Goal: Find specific page/section: Find specific page/section

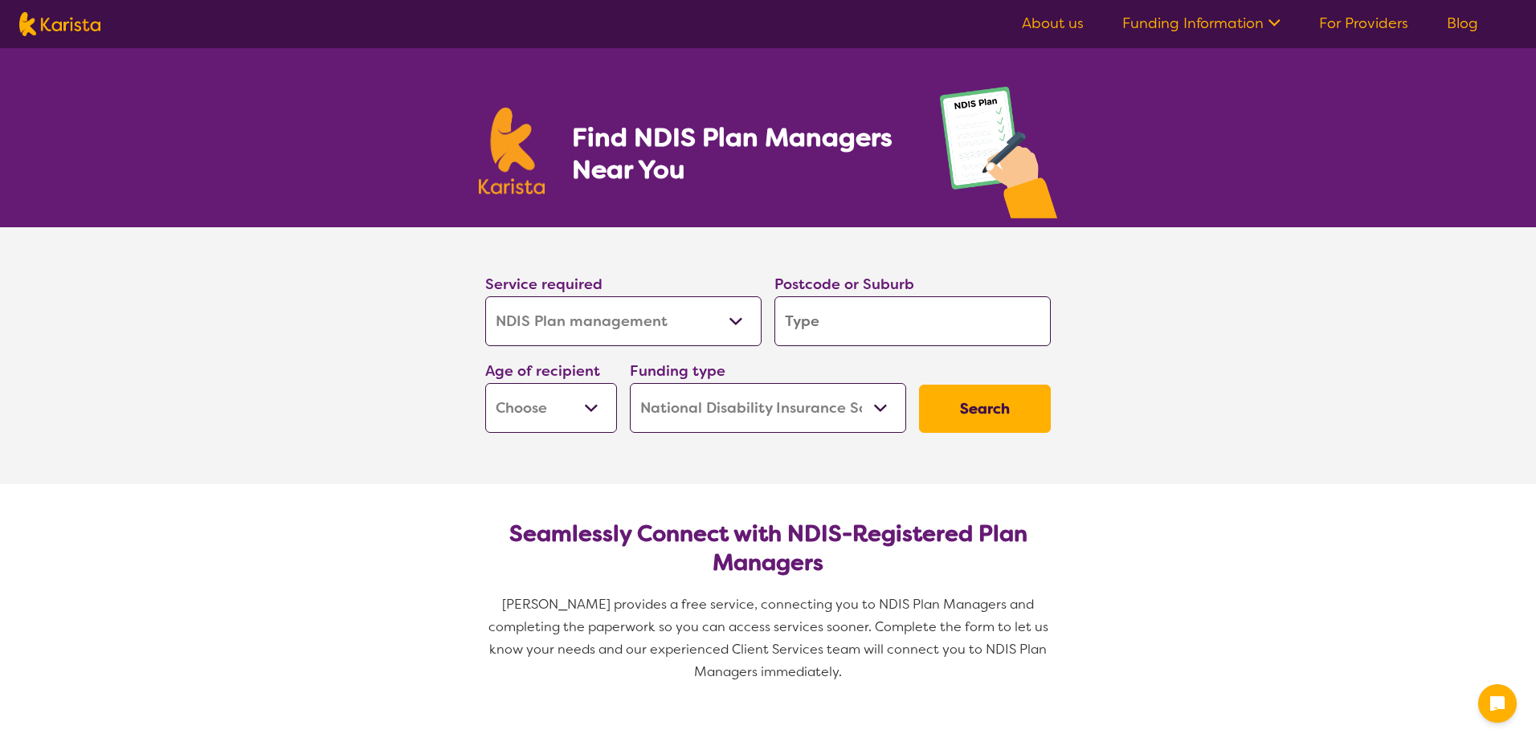
select select "NDIS Plan management"
select select "NDIS"
select select "NDIS Plan management"
select select "NDIS"
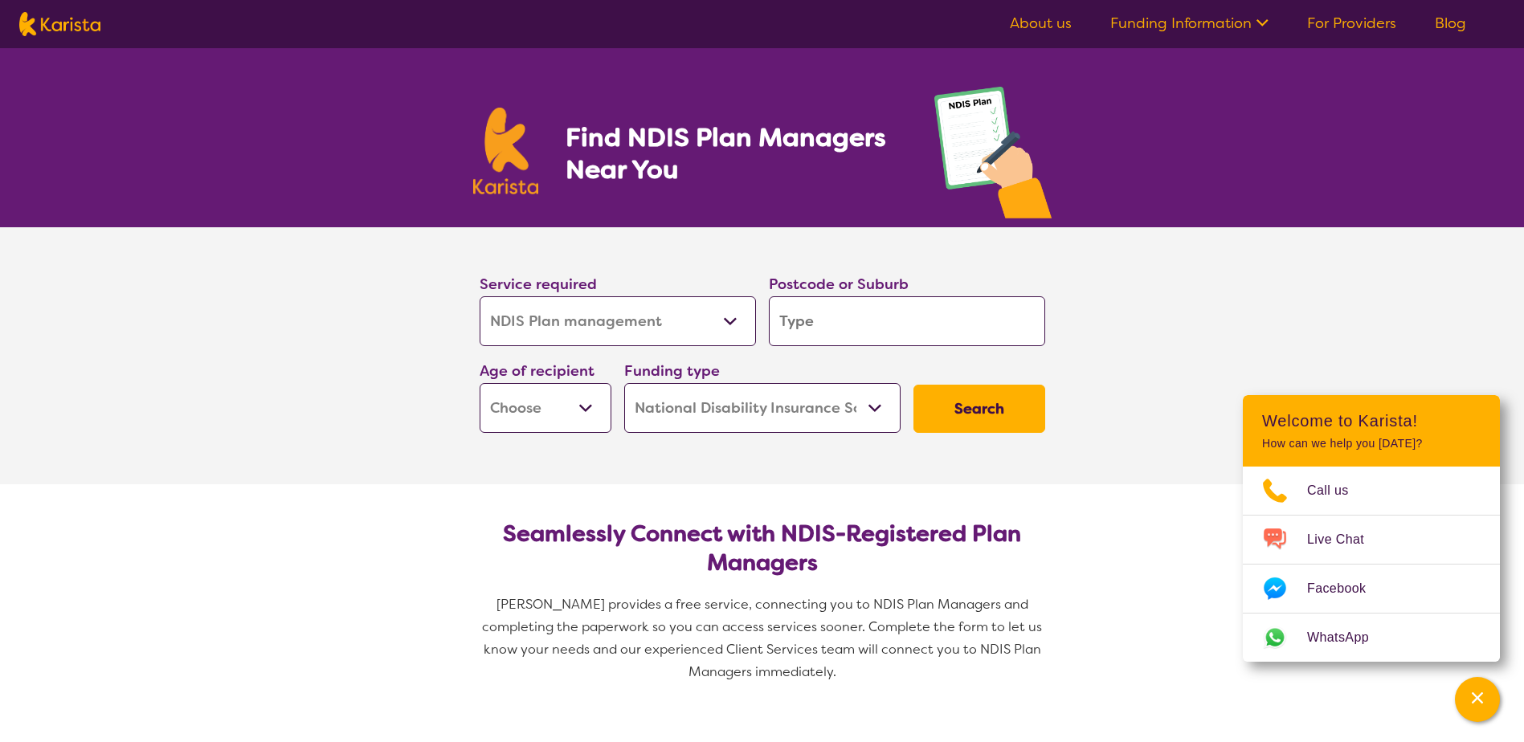
click at [1255, 18] on icon at bounding box center [1260, 21] width 17 height 17
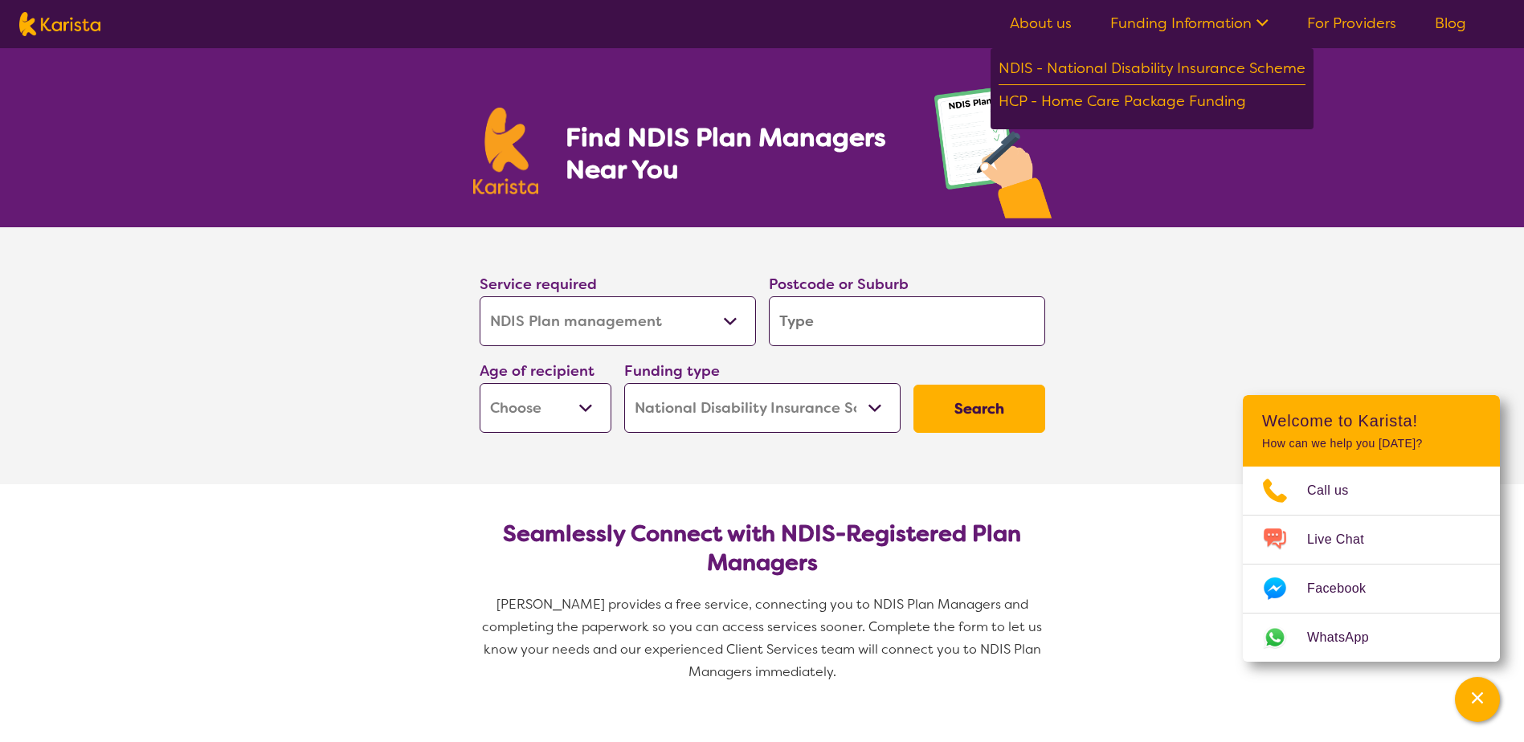
click at [1255, 18] on icon at bounding box center [1260, 21] width 17 height 17
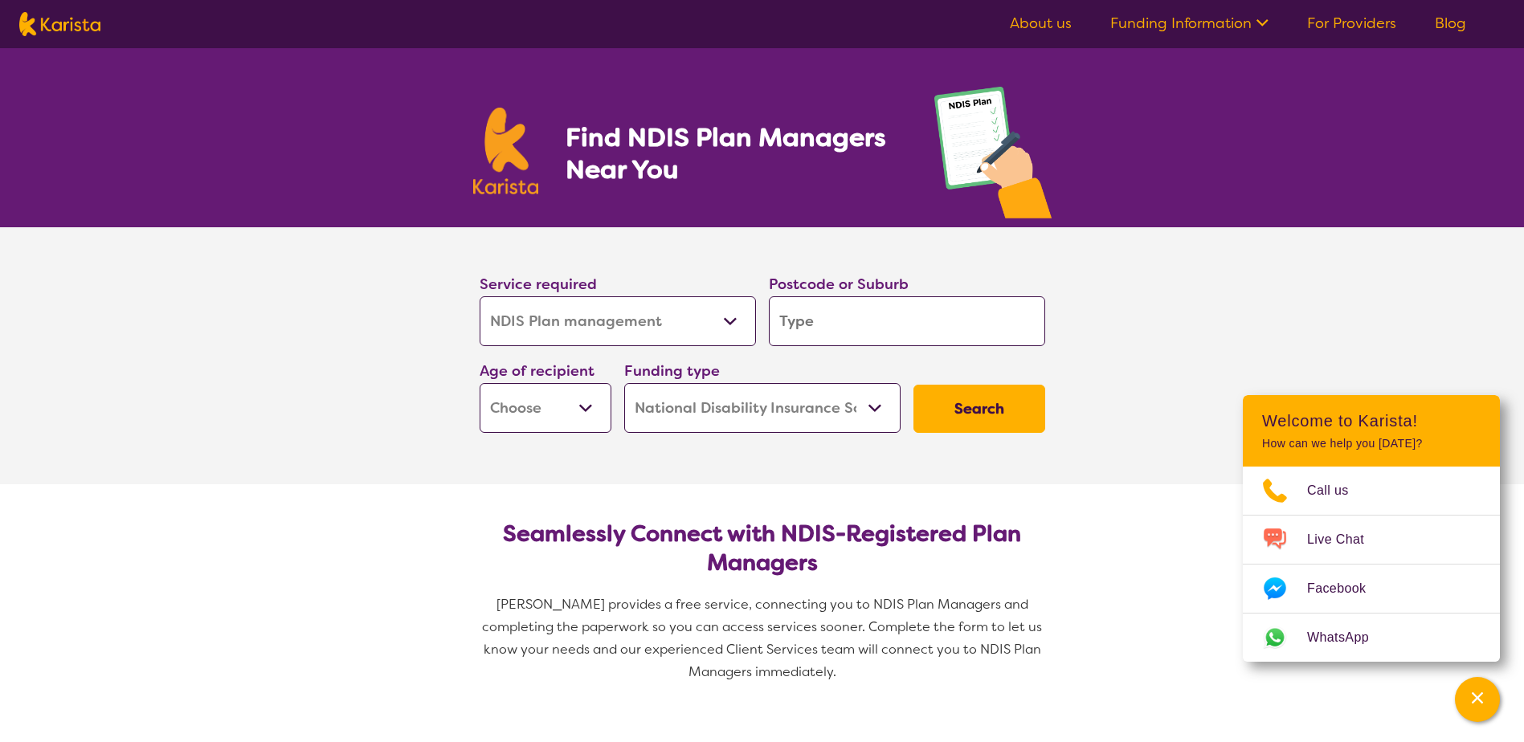
click at [574, 407] on select "Early Childhood - 0 to 9 Child - 10 to 11 Adolescent - 12 to 17 Adult - 18 to 6…" at bounding box center [546, 408] width 132 height 50
select select "CH"
click at [480, 383] on select "Early Childhood - 0 to 9 Child - 10 to 11 Adolescent - 12 to 17 Adult - 18 to 6…" at bounding box center [546, 408] width 132 height 50
select select "CH"
click at [827, 329] on input "search" at bounding box center [907, 322] width 276 height 50
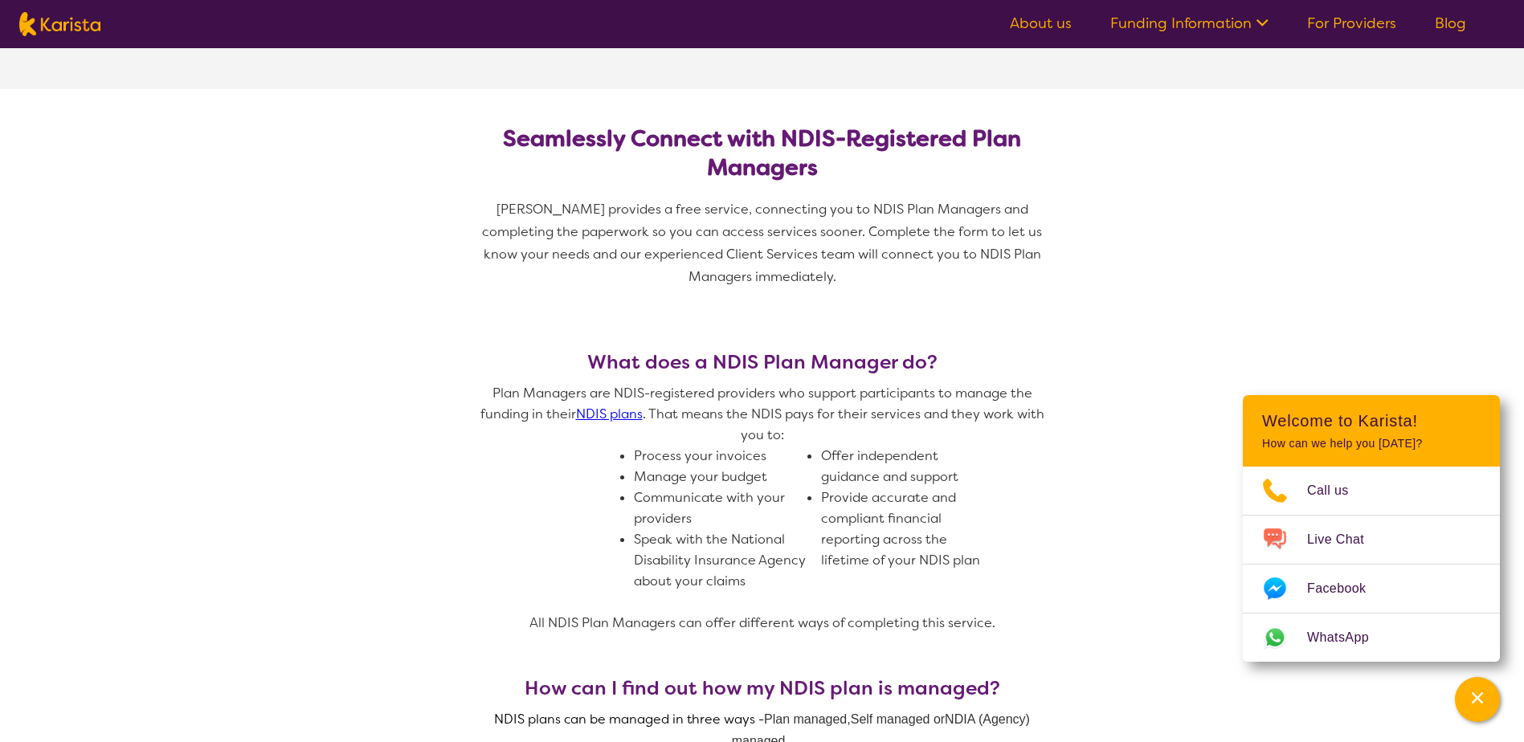
scroll to position [402, 0]
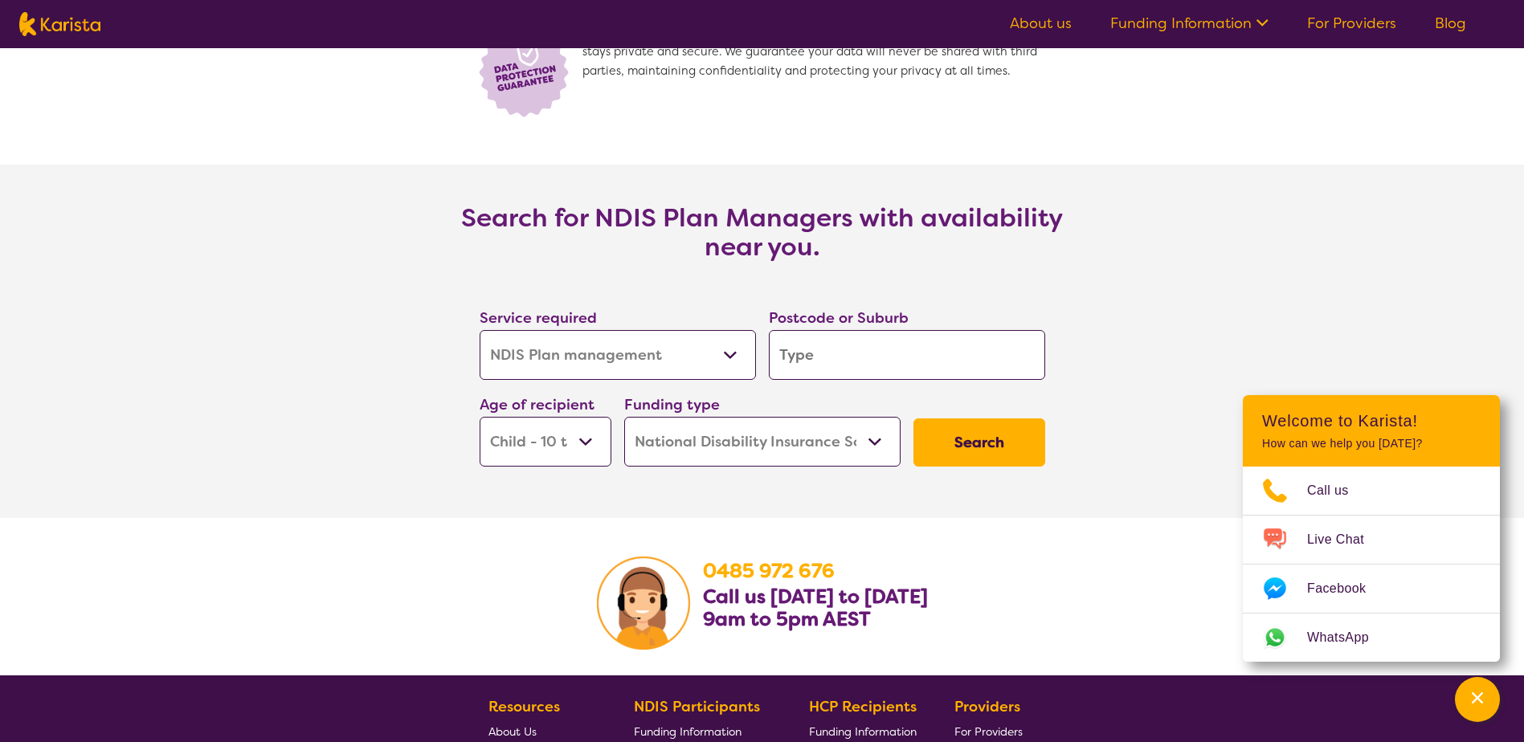
scroll to position [2491, 0]
